Goal: Go to known website: Access a specific website the user already knows

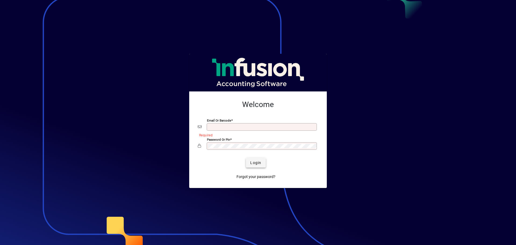
type input "**********"
click at [255, 163] on span "Login" at bounding box center [255, 163] width 11 height 6
